Goal: Task Accomplishment & Management: Use online tool/utility

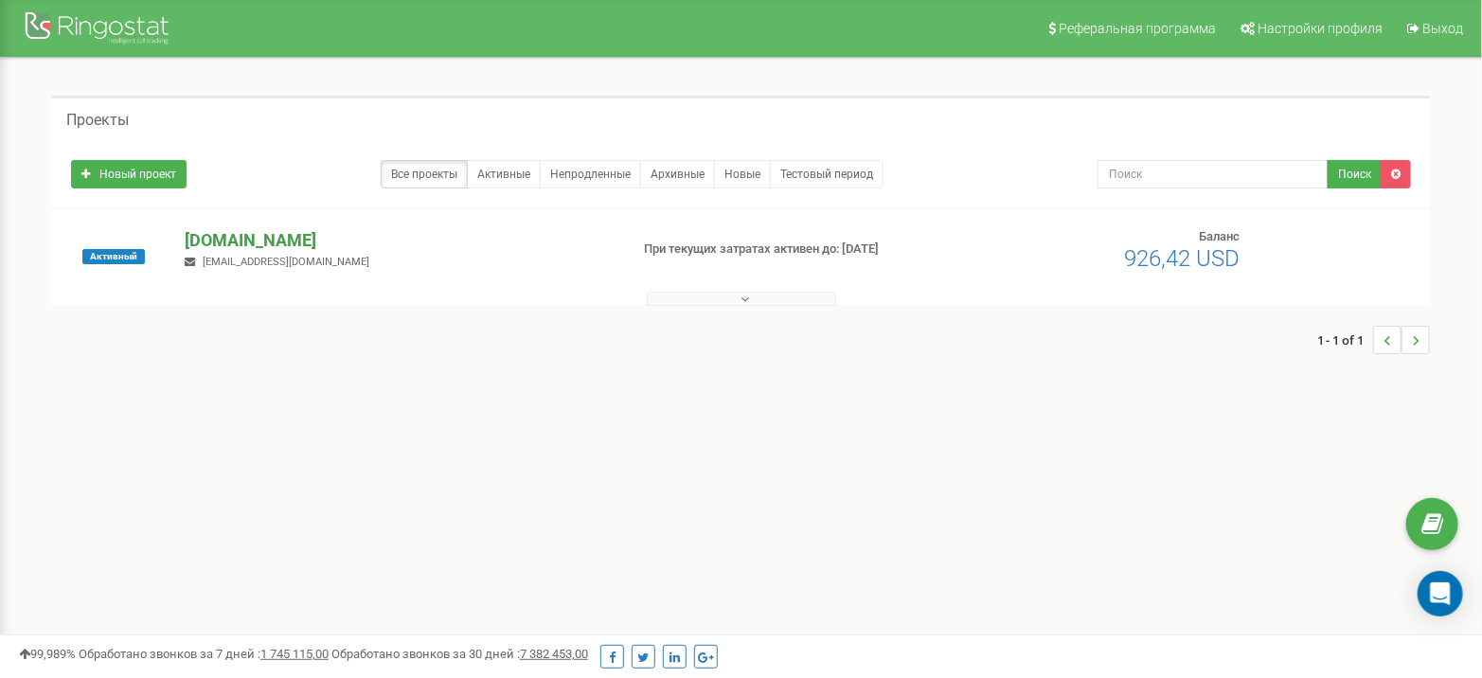
click at [234, 233] on p "[DOMAIN_NAME]" at bounding box center [399, 240] width 428 height 25
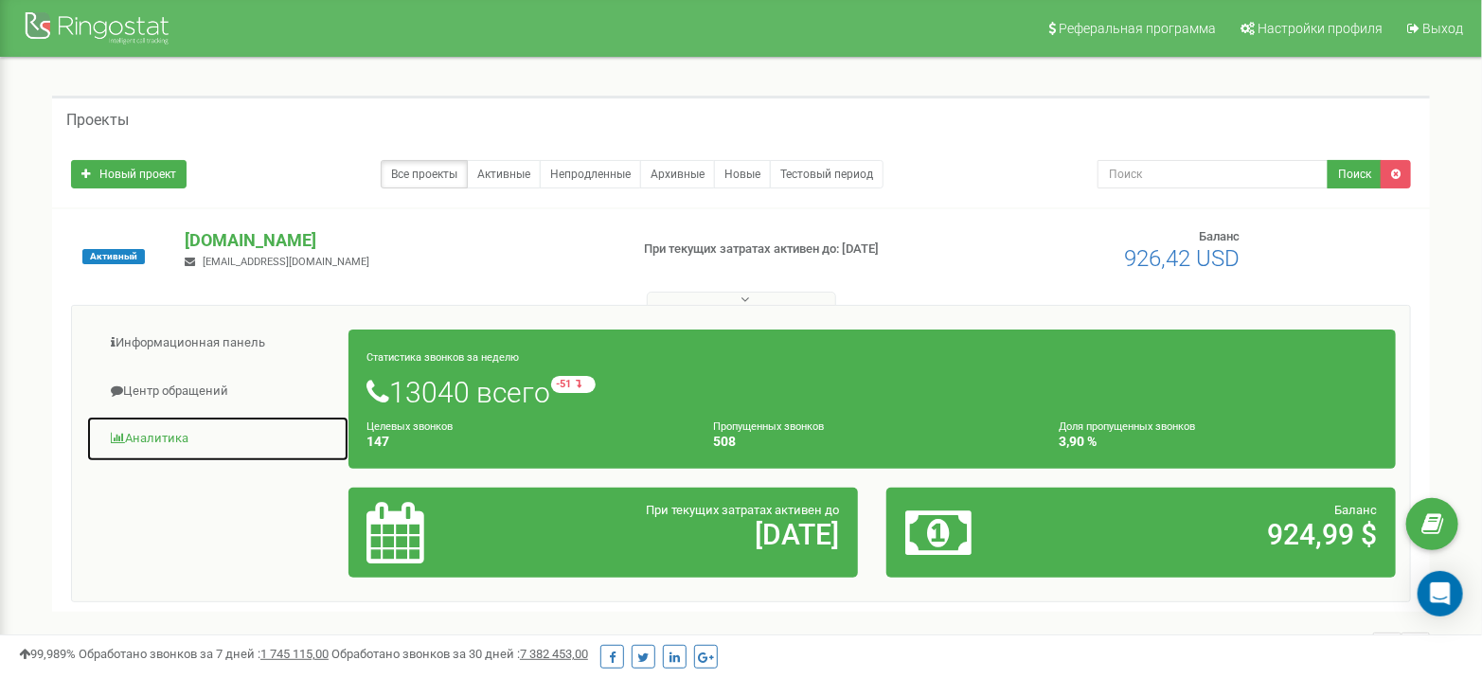
click at [173, 441] on link "Аналитика" at bounding box center [217, 439] width 263 height 46
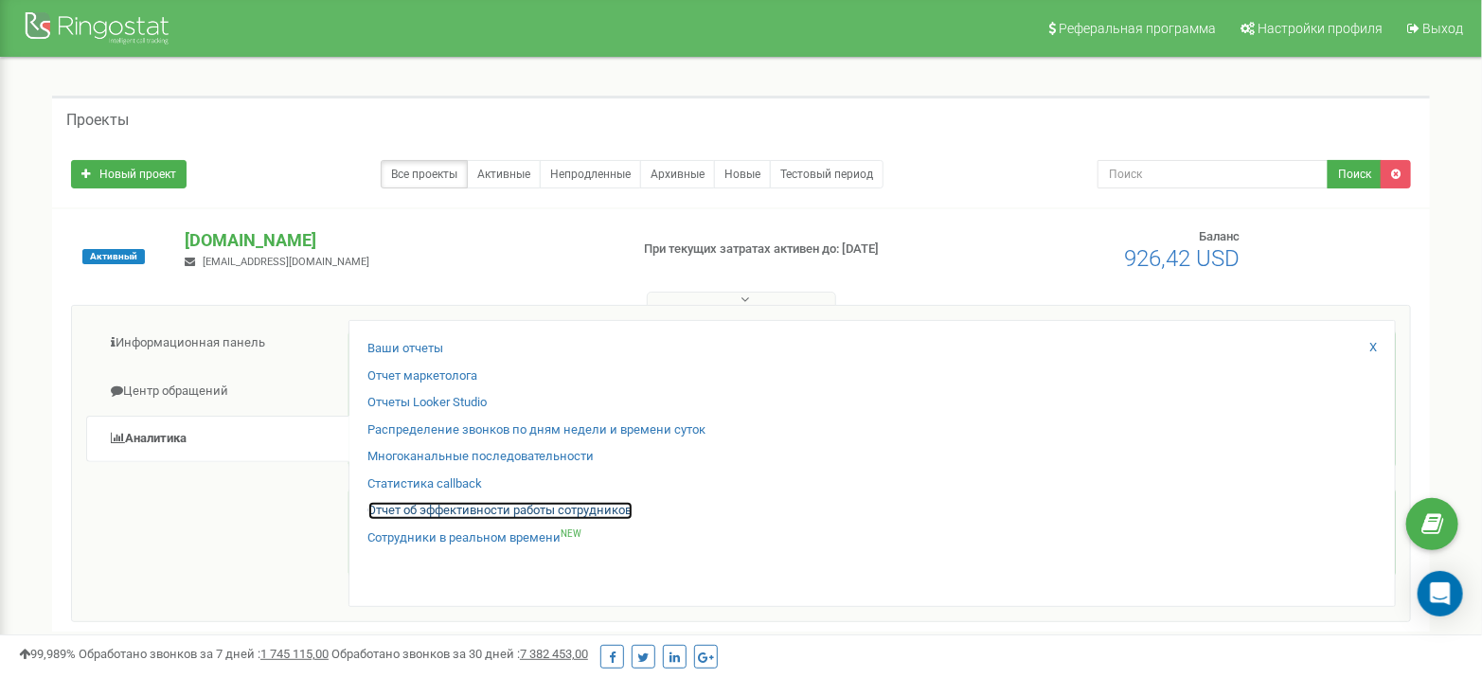
click at [445, 505] on link "Отчет об эффективности работы сотрудников" at bounding box center [500, 511] width 264 height 18
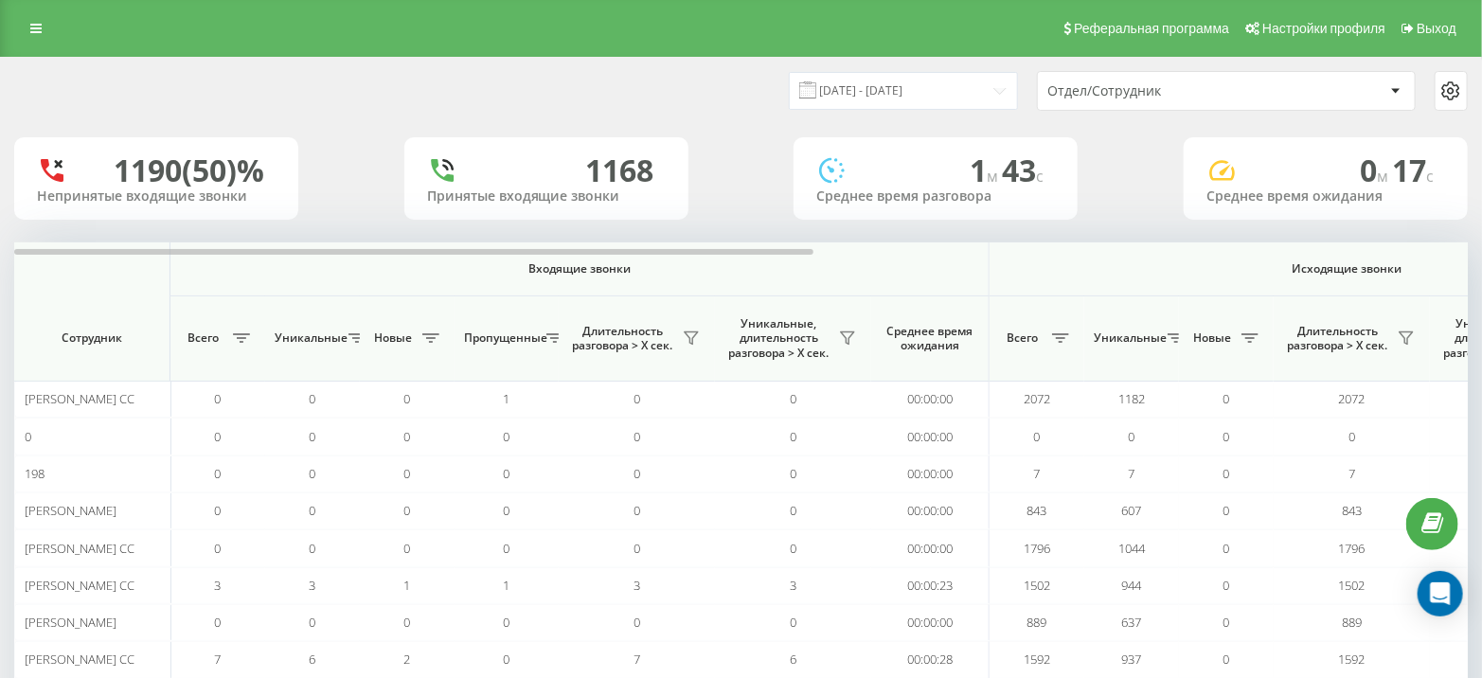
click at [311, 213] on div "1190 (50)% Непринятые входящие звонки 1168 Принятые входящие звонки 1 м 43 c Ср…" at bounding box center [740, 178] width 1453 height 82
click at [969, 76] on input "[DATE] - [DATE]" at bounding box center [903, 90] width 229 height 37
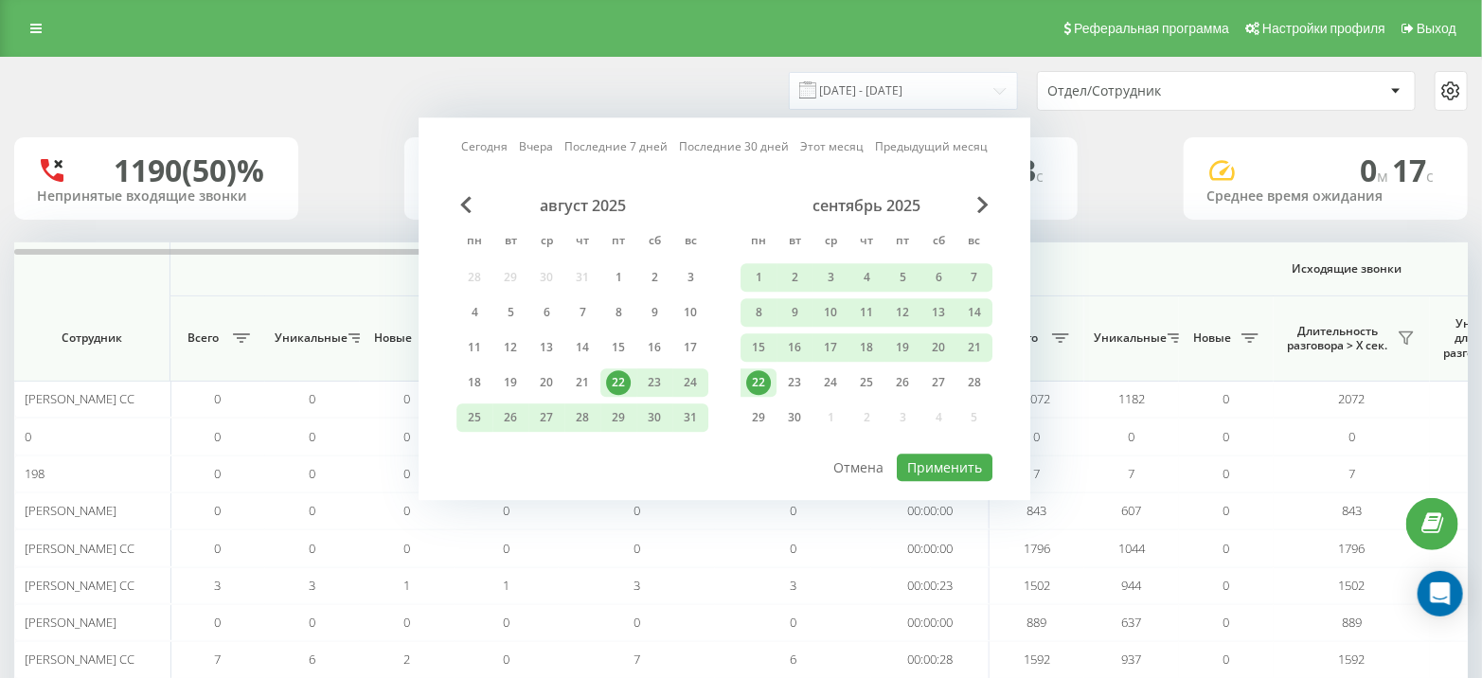
click at [753, 382] on div "22" at bounding box center [758, 382] width 25 height 25
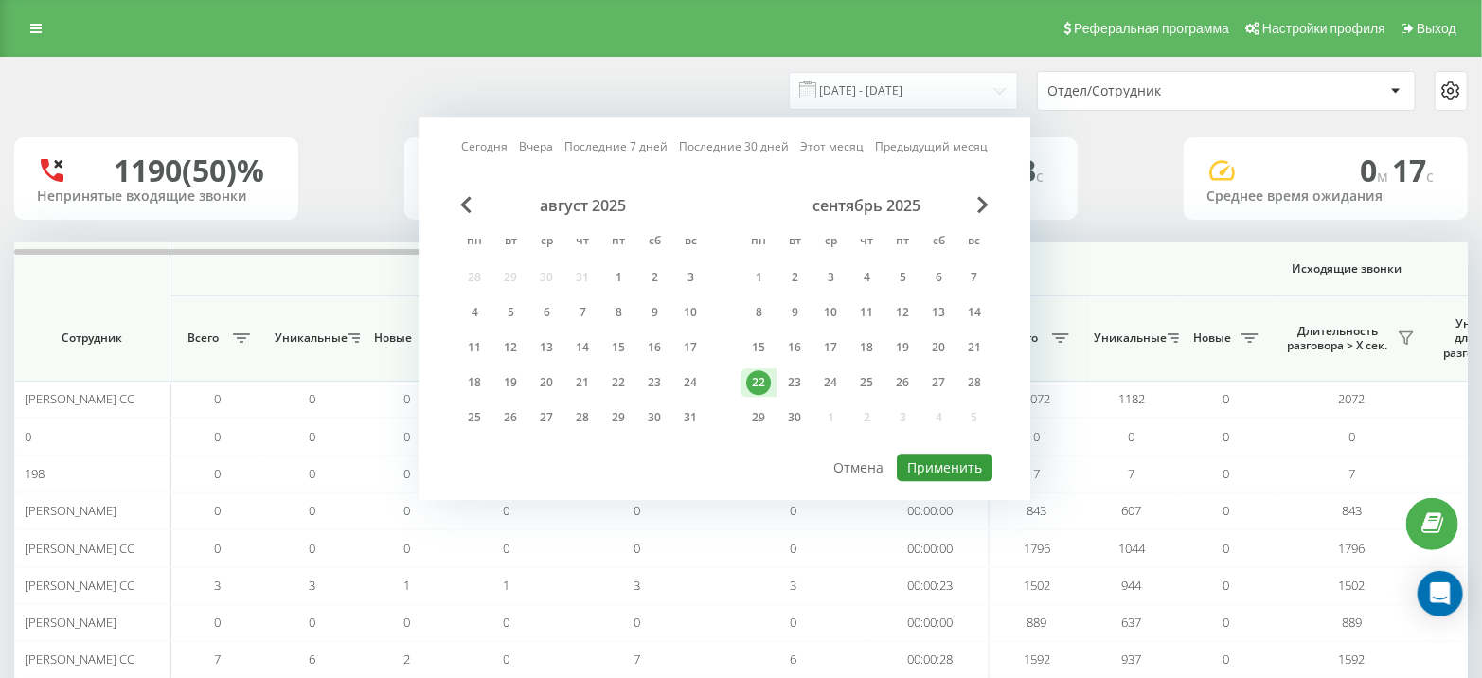
click at [972, 473] on button "Применить" at bounding box center [945, 466] width 96 height 27
type input "[DATE] - [DATE]"
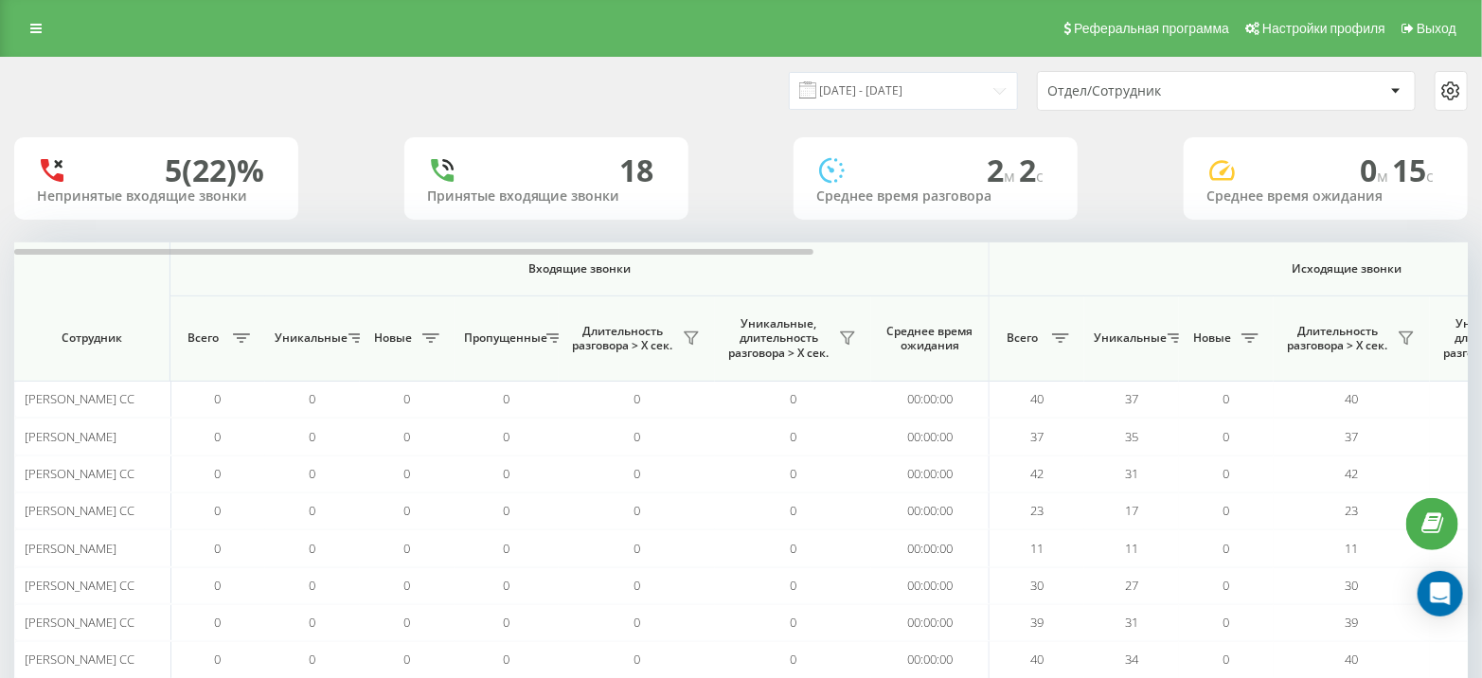
click at [1148, 98] on div "Отдел/Сотрудник" at bounding box center [1161, 91] width 226 height 16
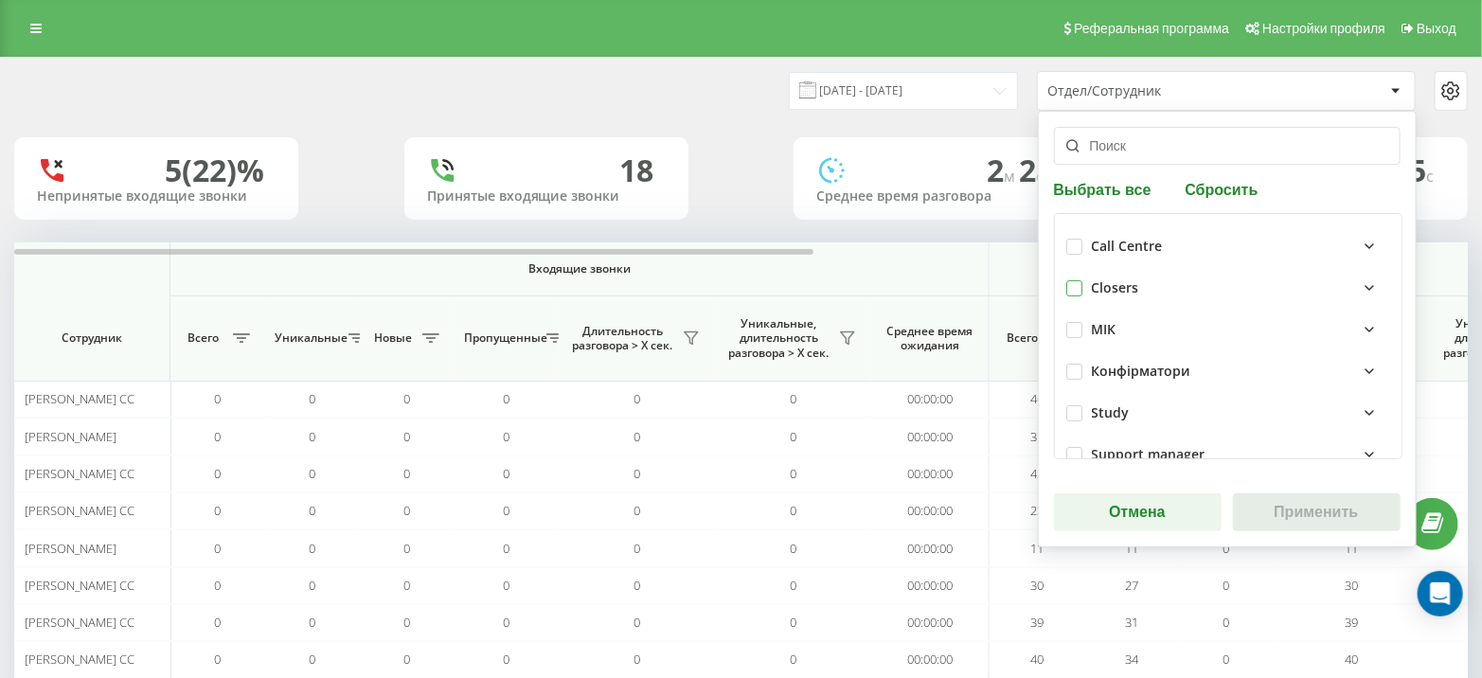
click at [1070, 280] on label at bounding box center [1074, 280] width 16 height 0
checkbox input "true"
click at [1283, 514] on button "Применить" at bounding box center [1317, 512] width 168 height 38
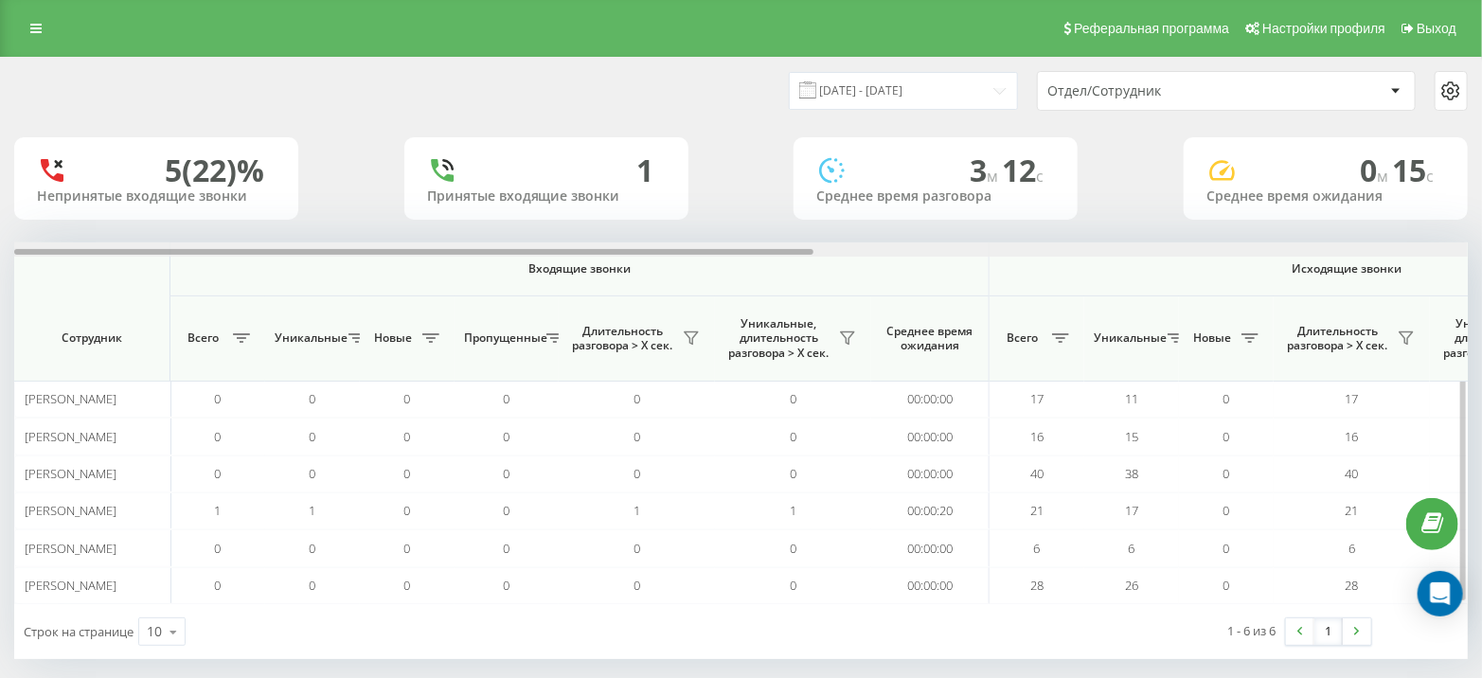
scroll to position [0, 1187]
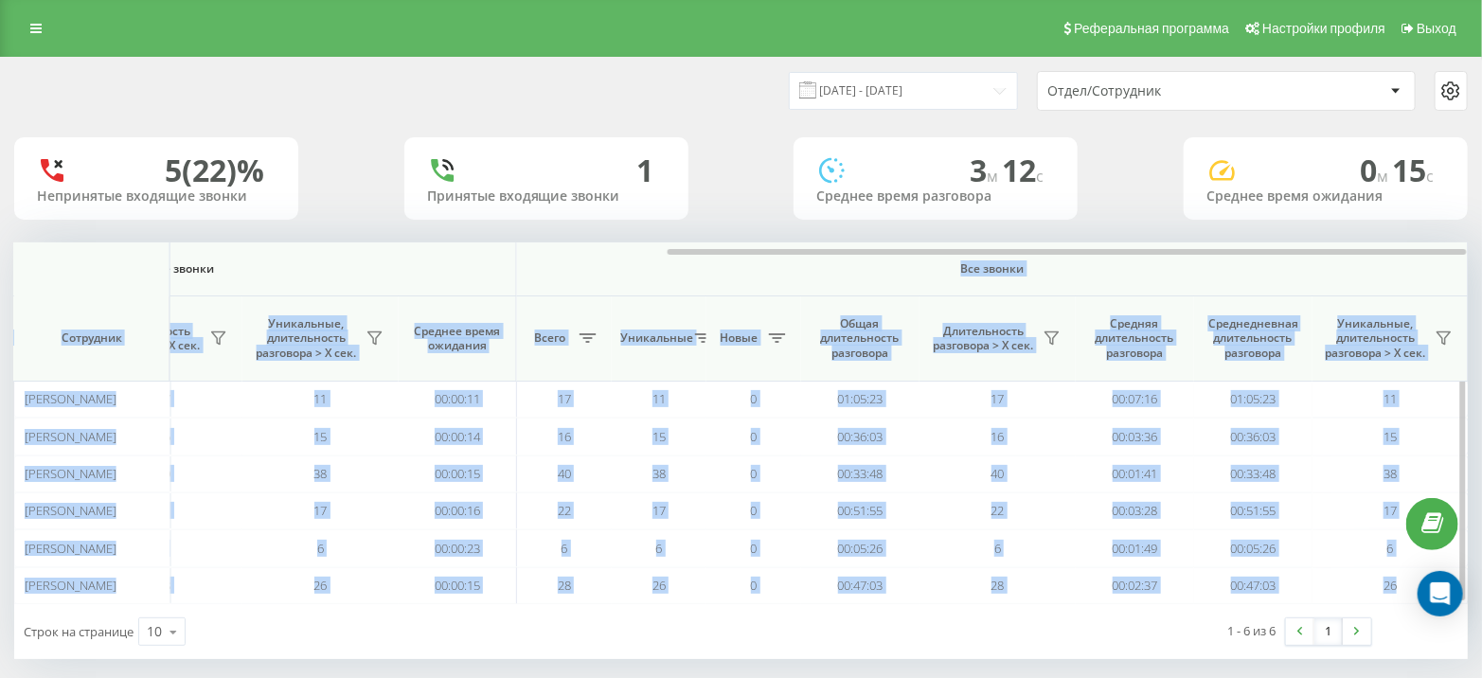
drag, startPoint x: 559, startPoint y: 248, endPoint x: 668, endPoint y: 258, distance: 110.2
click at [668, 258] on div "Входящие звонки Исходящие звонки Все звонки Сотрудник Всего Уникальные Новые Пр…" at bounding box center [740, 423] width 1453 height 362
click at [660, 259] on th "Все звонки" at bounding box center [992, 269] width 951 height 54
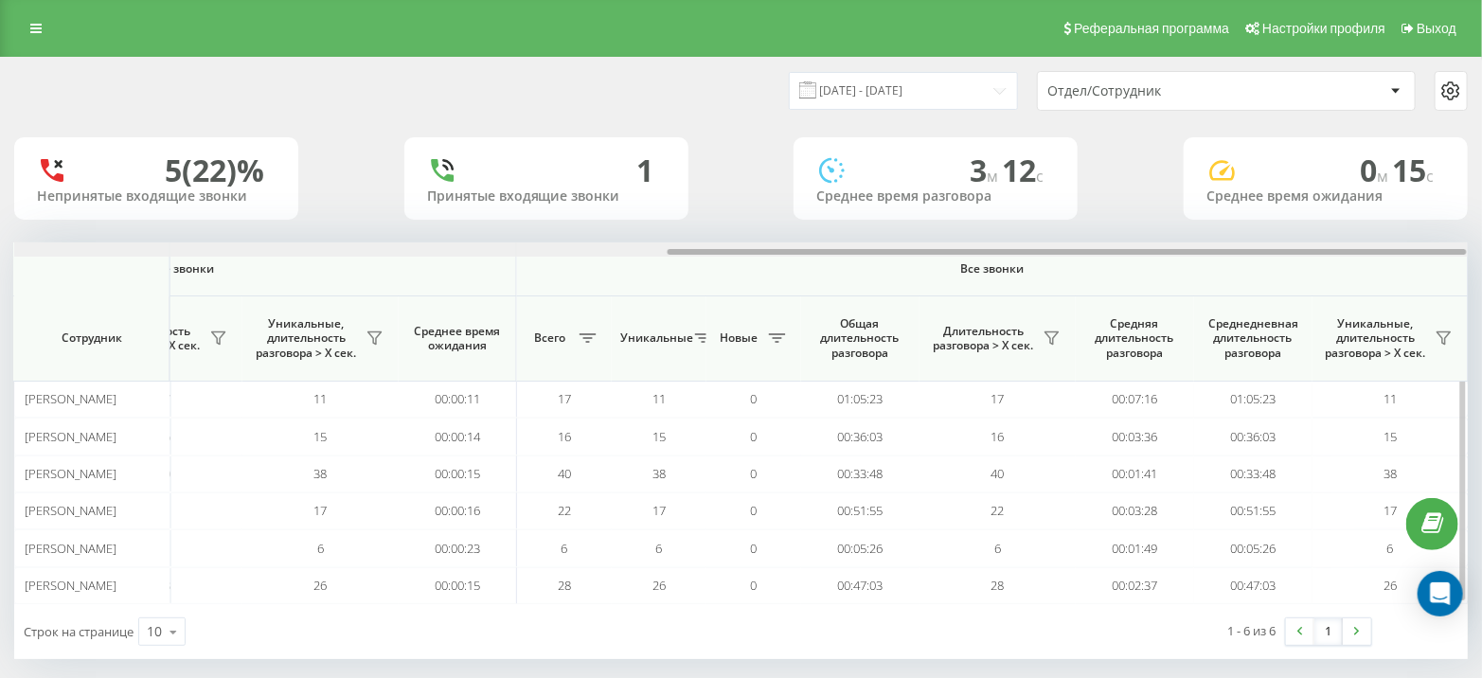
drag, startPoint x: 684, startPoint y: 249, endPoint x: 821, endPoint y: 249, distance: 136.3
click at [813, 261] on div "Входящие звонки Исходящие звонки Все звонки Сотрудник Всего Уникальные Новые Пр…" at bounding box center [740, 423] width 1453 height 362
